Goal: Task Accomplishment & Management: Complete application form

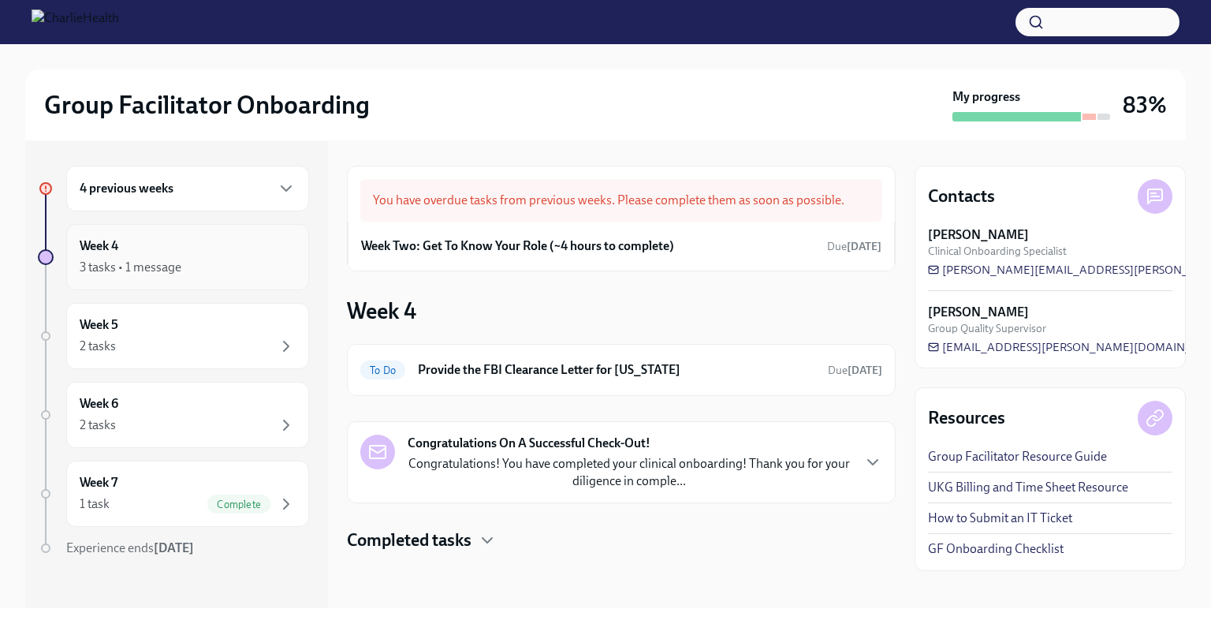
click at [237, 259] on div "3 tasks • 1 message" at bounding box center [188, 267] width 216 height 19
click at [277, 184] on icon "button" at bounding box center [286, 188] width 19 height 19
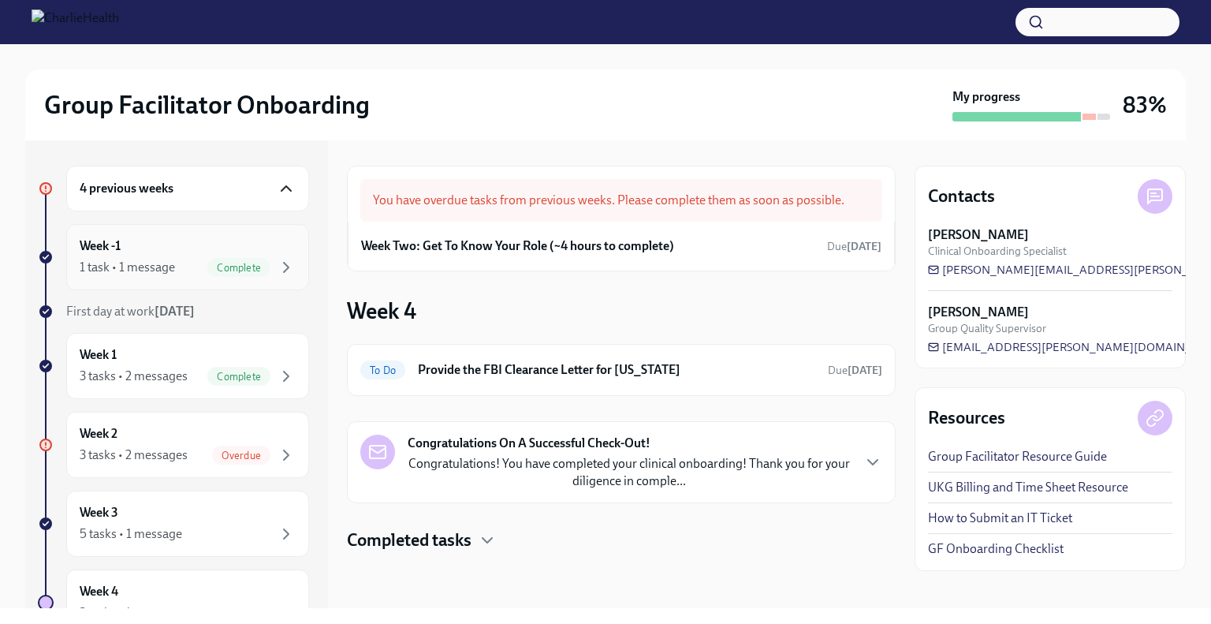
click at [230, 250] on div "Week -1 1 task • 1 message Complete" at bounding box center [188, 256] width 216 height 39
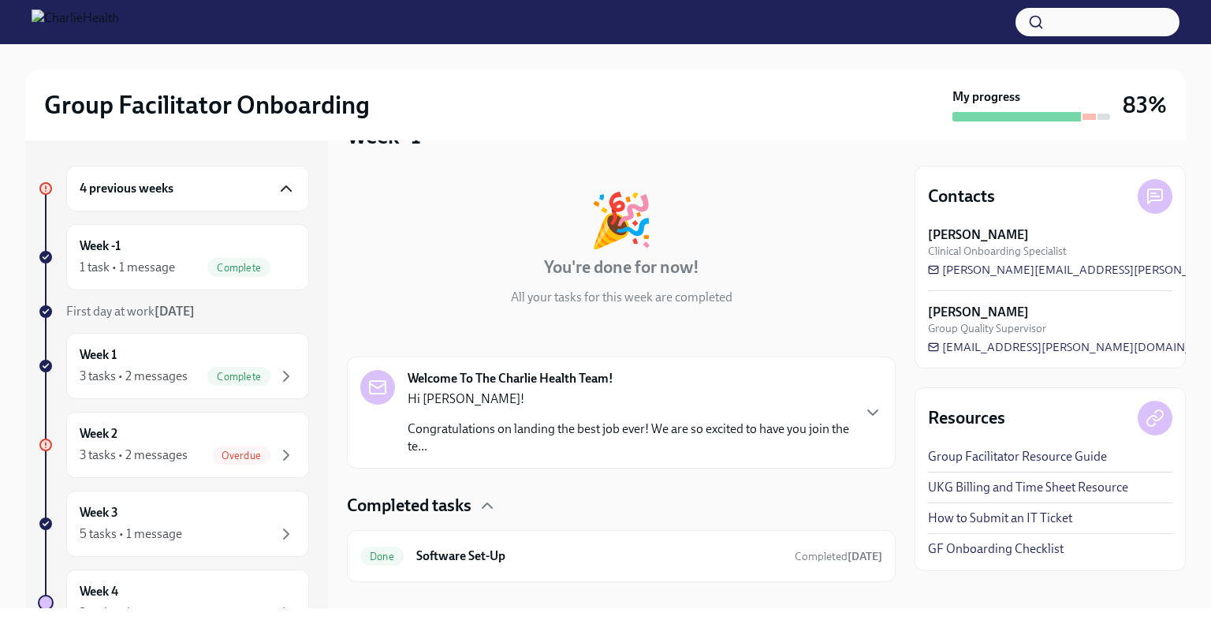
scroll to position [67, 0]
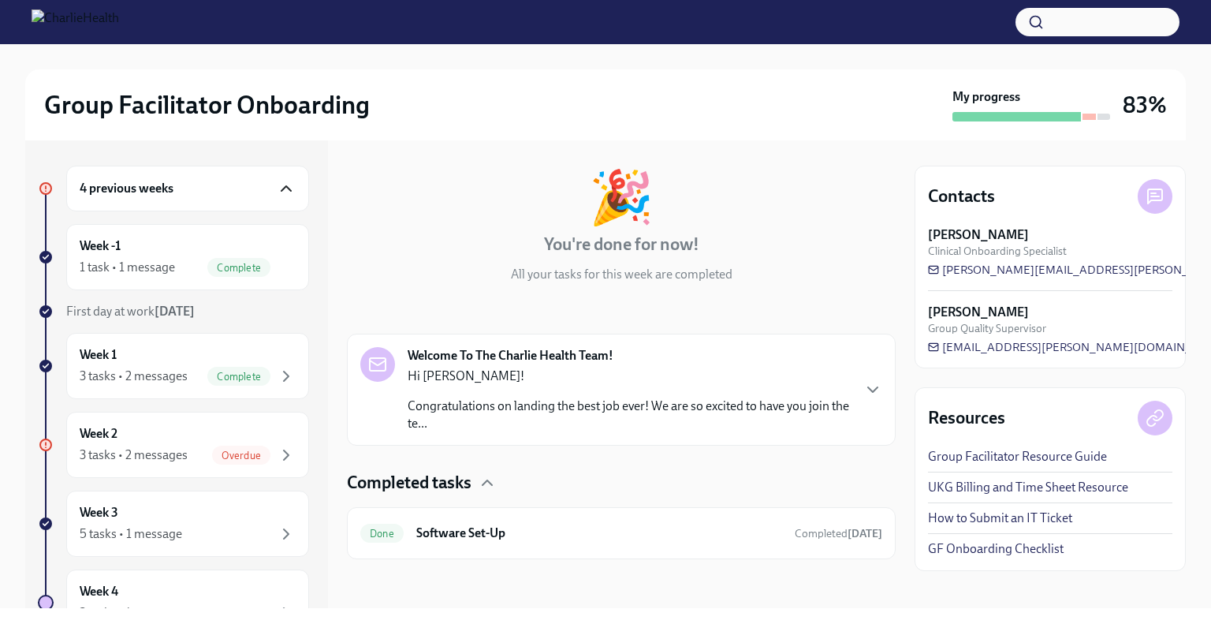
click at [850, 393] on div "Welcome To The Charlie Health Team! Hi [PERSON_NAME]! Congratulations on landin…" at bounding box center [621, 389] width 522 height 85
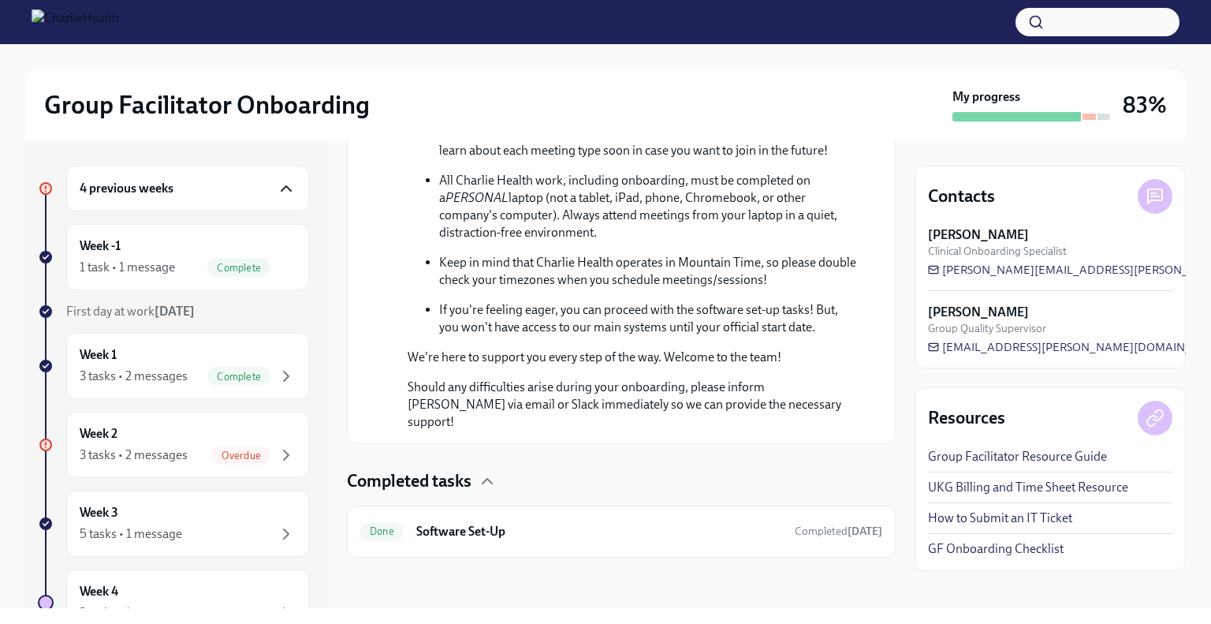
scroll to position [881, 0]
click at [441, 546] on div "Done Software Set-Up Completed [DATE]" at bounding box center [621, 531] width 549 height 52
click at [165, 351] on div "Week 1 3 tasks • 2 messages Complete" at bounding box center [188, 365] width 216 height 39
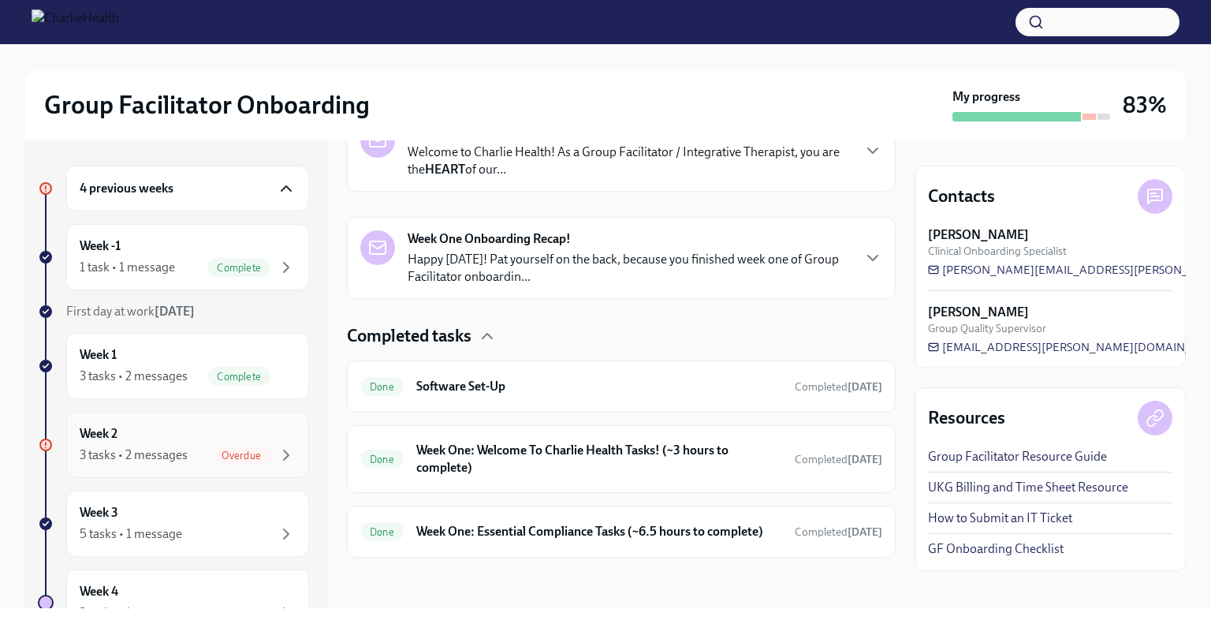
click at [215, 434] on div "Week 2 3 tasks • 2 messages Overdue" at bounding box center [188, 444] width 216 height 39
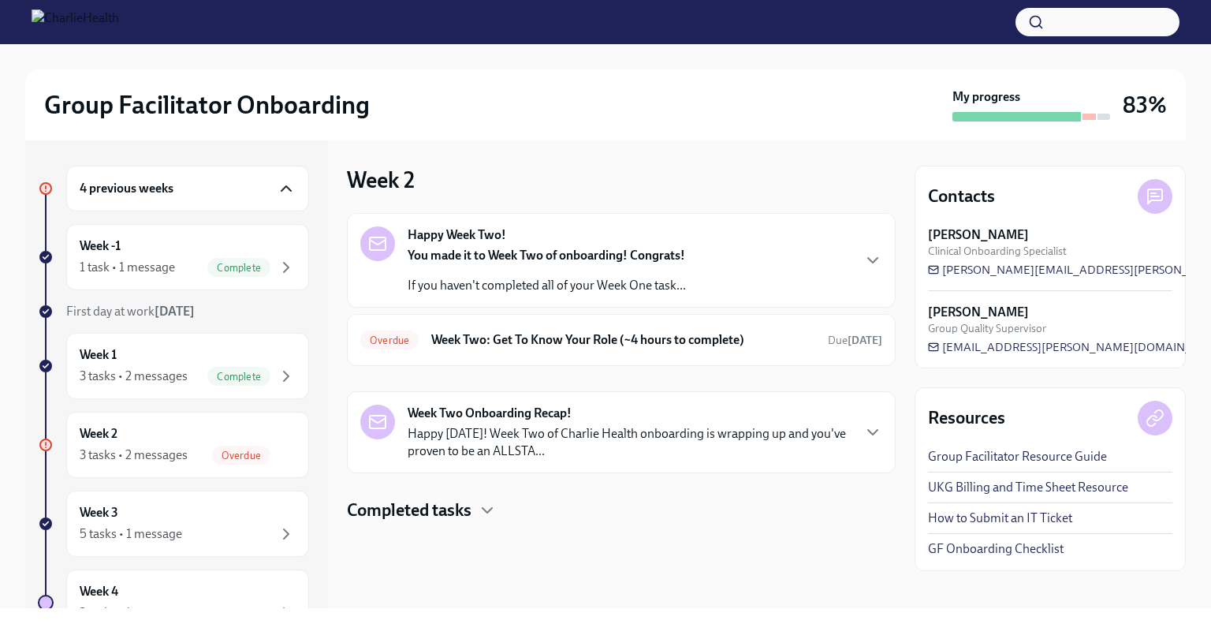
click at [875, 251] on icon "button" at bounding box center [872, 260] width 19 height 19
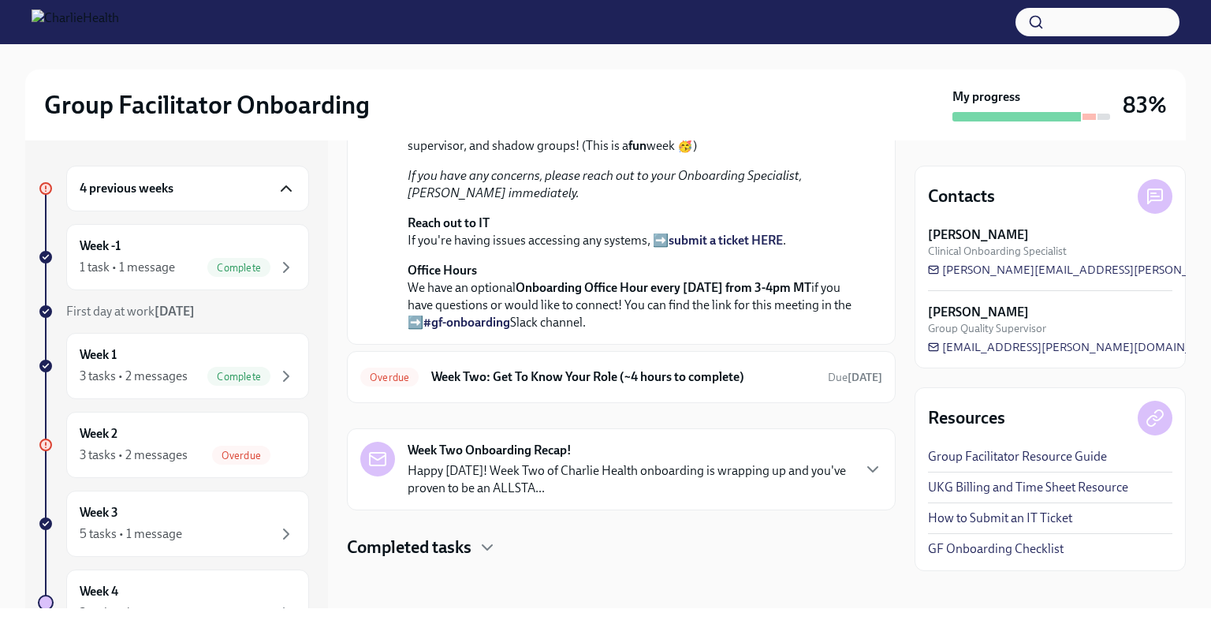
scroll to position [479, 0]
click at [868, 467] on icon "button" at bounding box center [872, 467] width 9 height 5
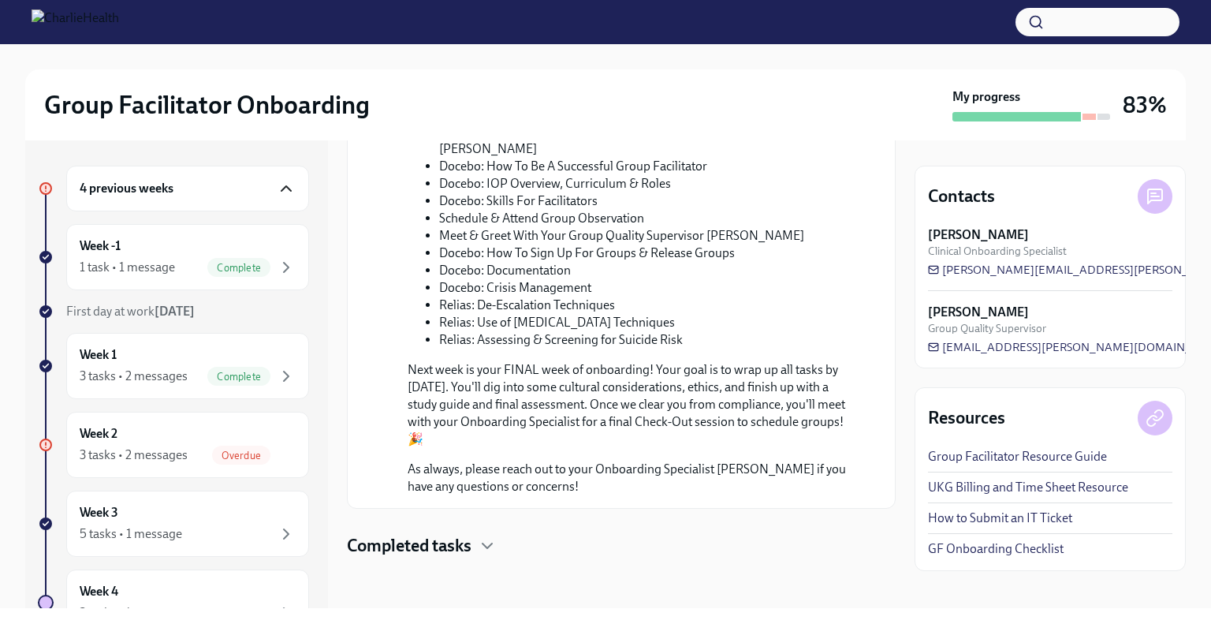
scroll to position [1219, 0]
click at [242, 445] on div "Overdue" at bounding box center [241, 454] width 58 height 19
click at [242, 445] on div "Overdue" at bounding box center [254, 454] width 84 height 19
click at [237, 521] on div "Week 3 5 tasks • 1 message" at bounding box center [188, 523] width 216 height 39
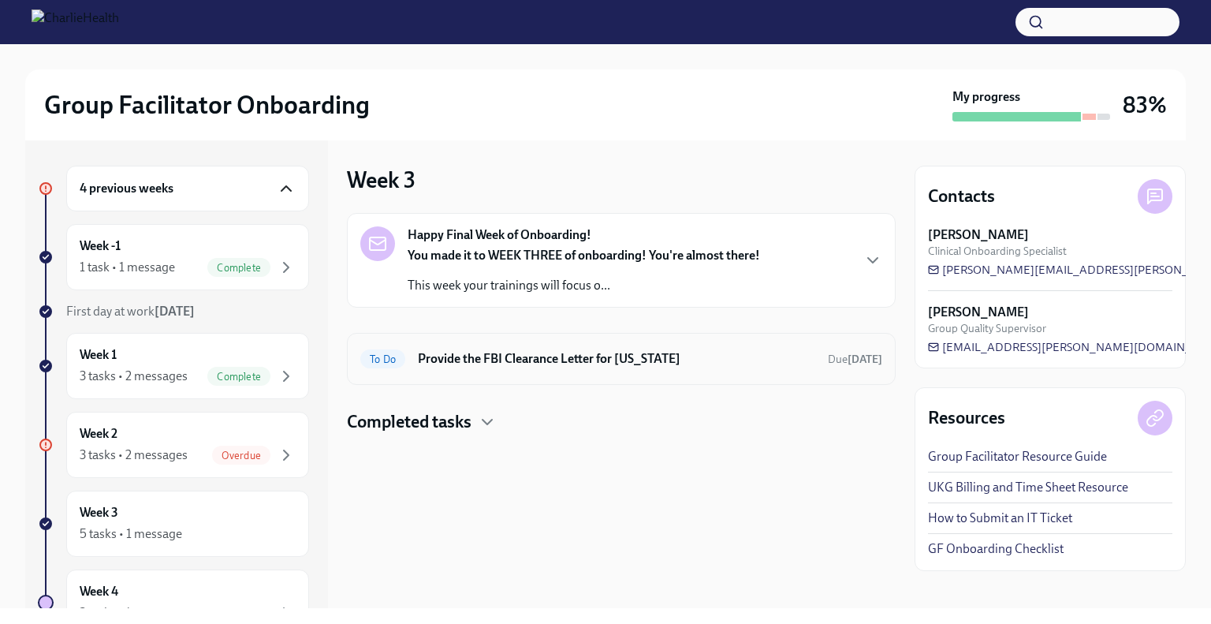
click at [618, 353] on h6 "Provide the FBI Clearance Letter for [US_STATE]" at bounding box center [616, 358] width 397 height 17
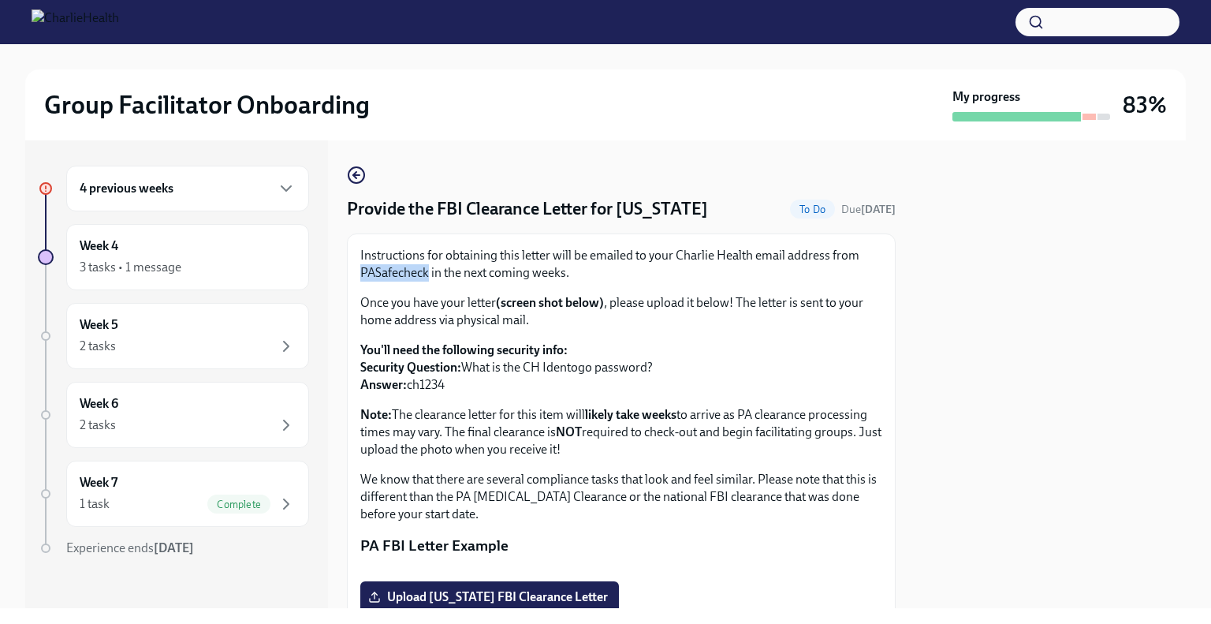
drag, startPoint x: 359, startPoint y: 267, endPoint x: 428, endPoint y: 280, distance: 69.7
click at [428, 280] on div "Instructions for obtaining this letter will be emailed to your Charlie Health e…" at bounding box center [621, 457] width 549 height 449
copy p "PASafecheck"
click at [423, 200] on h4 "Provide the FBI Clearance Letter for [US_STATE]" at bounding box center [527, 209] width 361 height 24
click at [1198, 129] on div "Group Facilitator Onboarding My progress 83% 4 previous weeks Week 4 3 tasks • …" at bounding box center [605, 326] width 1211 height 564
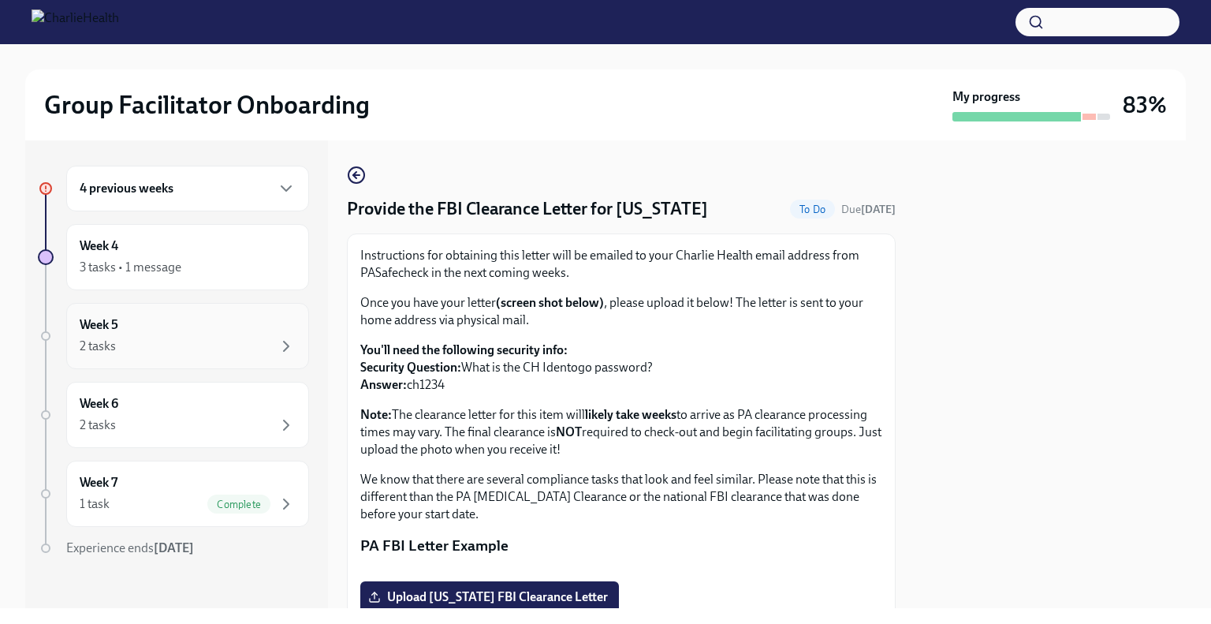
click at [241, 339] on div "2 tasks" at bounding box center [188, 346] width 216 height 19
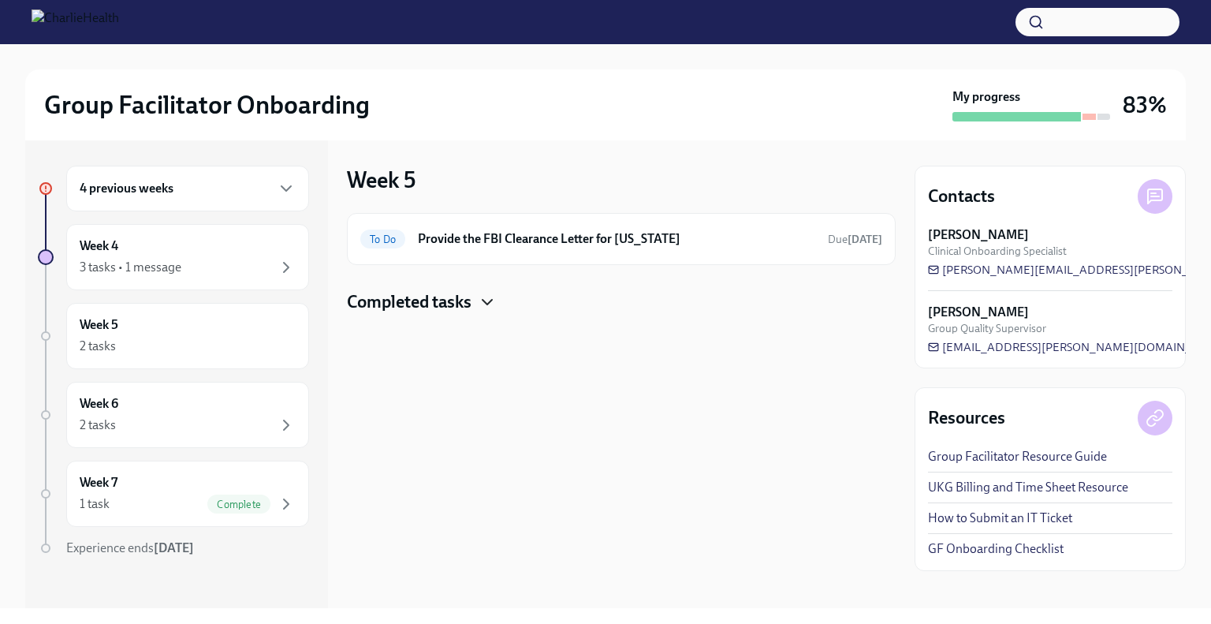
click at [489, 296] on icon "button" at bounding box center [487, 301] width 19 height 19
click at [277, 416] on icon "button" at bounding box center [286, 424] width 19 height 19
click at [469, 297] on h4 "Completed tasks" at bounding box center [409, 302] width 125 height 24
click at [277, 496] on icon "button" at bounding box center [286, 503] width 19 height 19
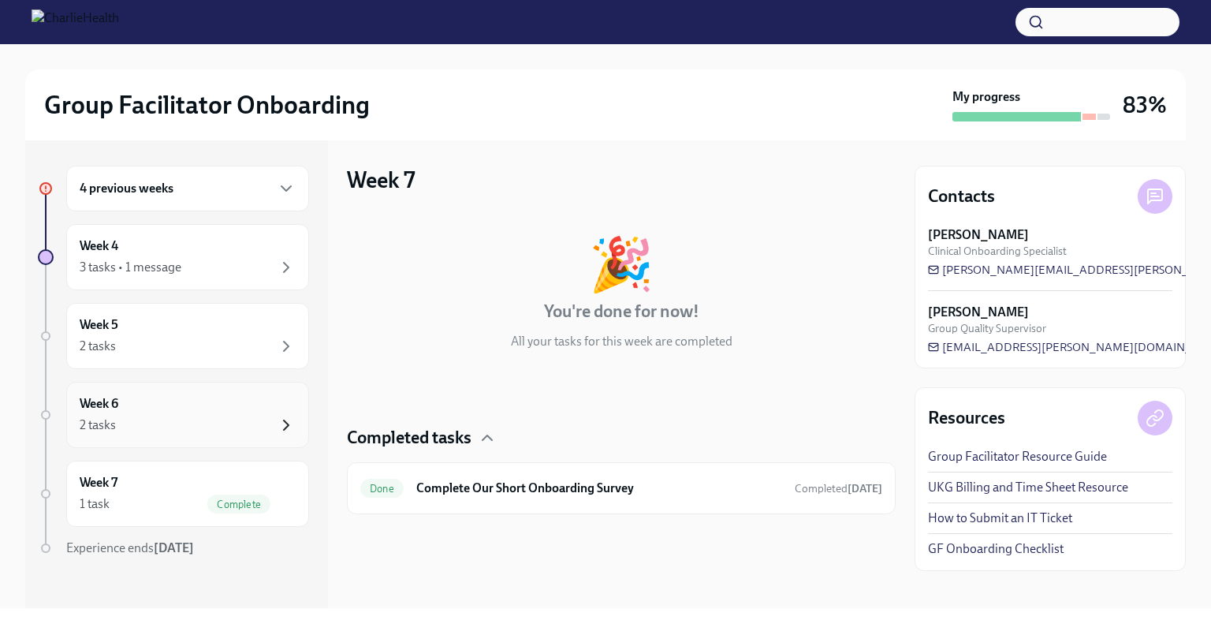
click at [277, 419] on icon "button" at bounding box center [286, 424] width 19 height 19
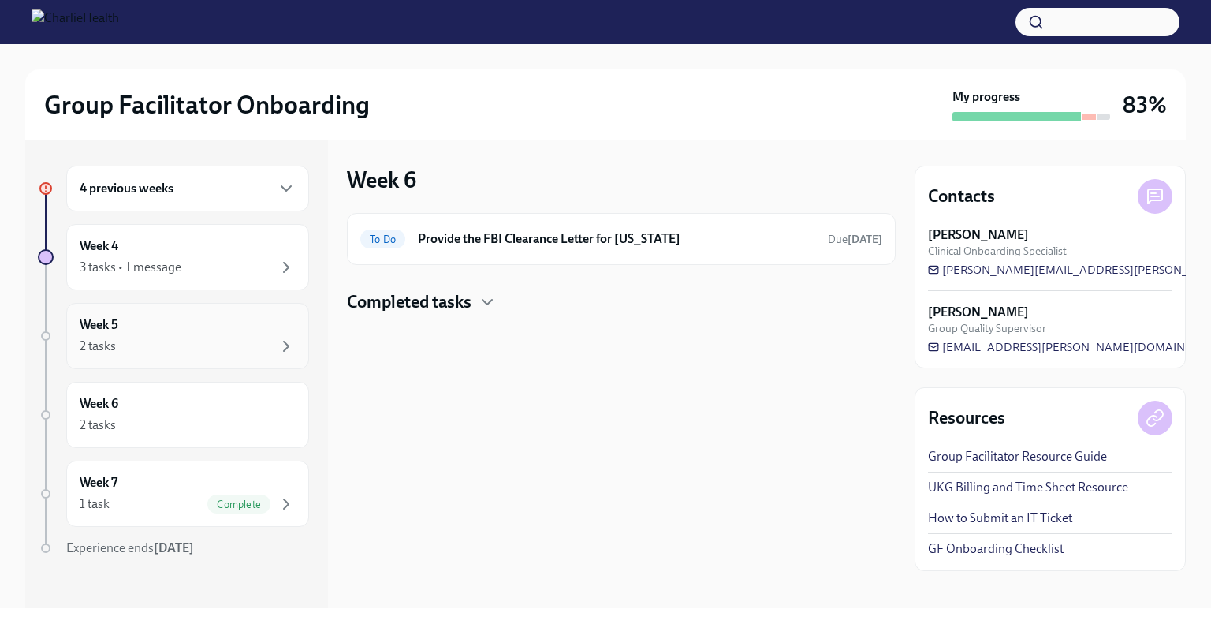
click at [271, 330] on div "Week 5 2 tasks" at bounding box center [188, 335] width 216 height 39
click at [277, 264] on icon "button" at bounding box center [286, 267] width 19 height 19
